Goal: Transaction & Acquisition: Subscribe to service/newsletter

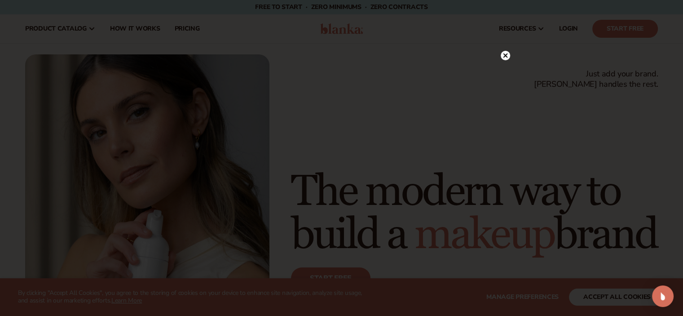
click at [504, 56] on icon at bounding box center [505, 55] width 4 height 4
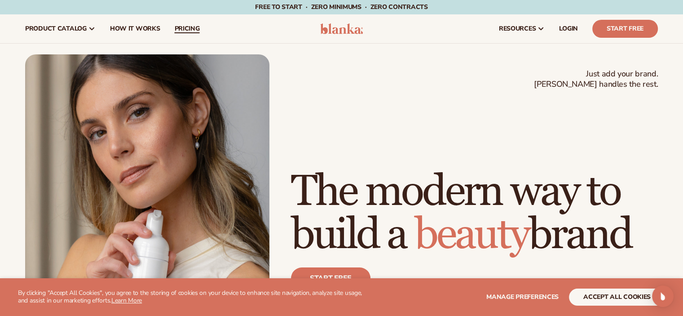
click at [180, 30] on span "pricing" at bounding box center [186, 28] width 25 height 7
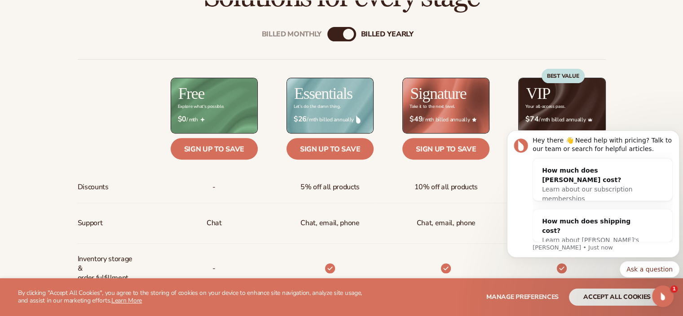
click at [343, 33] on div "Billed Monthly billed Yearly" at bounding box center [341, 34] width 29 height 14
click at [348, 32] on div "billed Yearly" at bounding box center [348, 34] width 11 height 11
click at [348, 29] on div "billed Yearly" at bounding box center [348, 34] width 11 height 11
click at [343, 32] on div "Billed Monthly billed Yearly" at bounding box center [341, 34] width 29 height 14
click at [597, 303] on button "accept all cookies" at bounding box center [617, 296] width 96 height 17
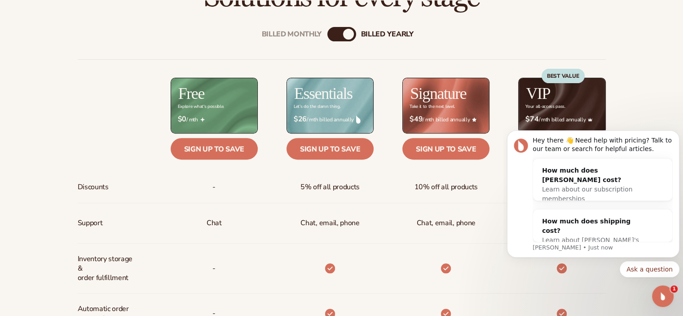
click at [336, 36] on div "Billed Monthly" at bounding box center [332, 34] width 11 height 11
click at [677, 134] on icon "Dismiss notification" at bounding box center [677, 132] width 5 height 5
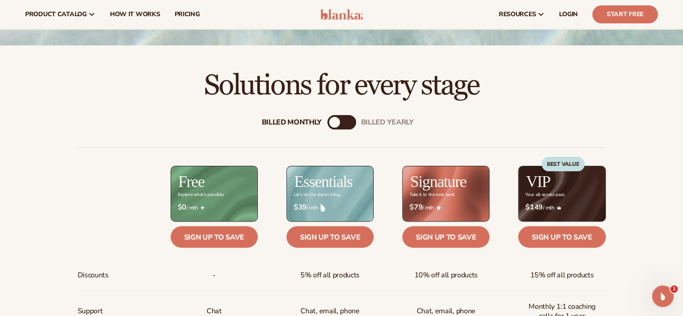
scroll to position [234, 0]
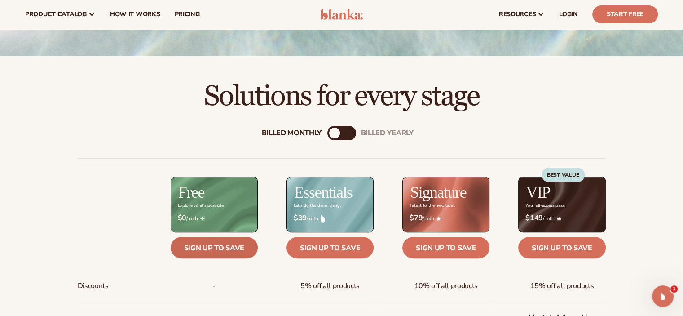
click at [210, 247] on link "Sign up to save" at bounding box center [214, 248] width 87 height 22
